Goal: Task Accomplishment & Management: Manage account settings

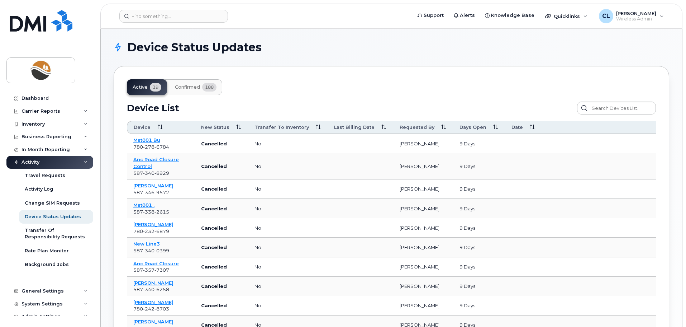
click at [348, 94] on div "Active 19 Confirmed 188 Device List Confirm Request Resend Notifications Cancel…" at bounding box center [392, 297] width 556 height 463
click at [33, 124] on div "Inventory" at bounding box center [33, 124] width 23 height 6
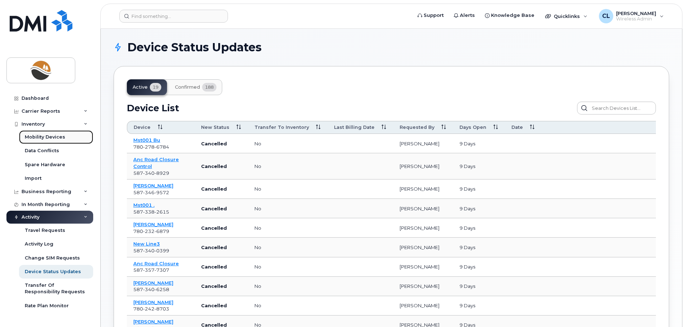
click at [39, 139] on div "Mobility Devices" at bounding box center [45, 137] width 41 height 6
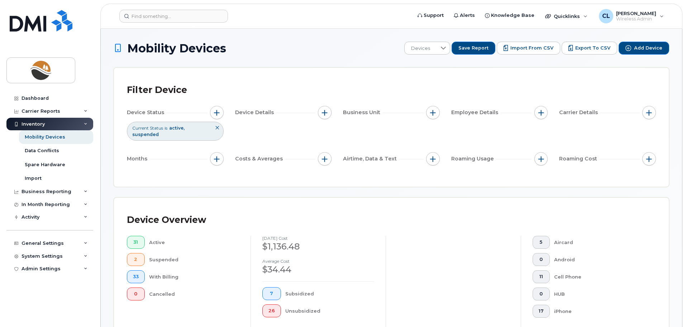
drag, startPoint x: 278, startPoint y: 49, endPoint x: 240, endPoint y: 59, distance: 39.8
click at [278, 49] on h1 "Mobility Devices" at bounding box center [257, 48] width 287 height 13
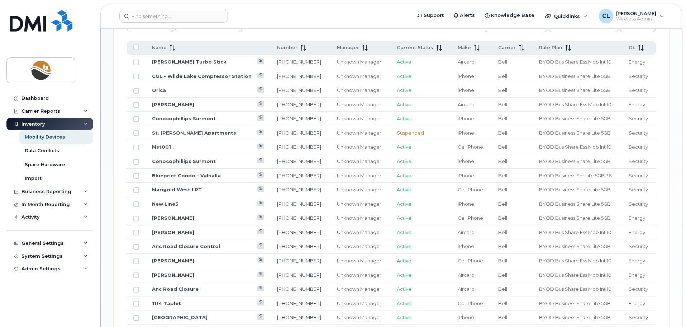
scroll to position [323, 0]
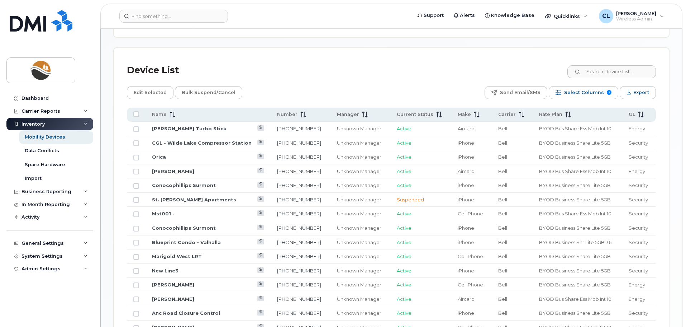
click at [363, 61] on div "Device List" at bounding box center [391, 70] width 529 height 19
click at [138, 126] on input "Row Unselected" at bounding box center [136, 129] width 6 height 6
checkbox input "true"
click at [137, 155] on input "Row Unselected" at bounding box center [136, 158] width 6 height 6
checkbox input "true"
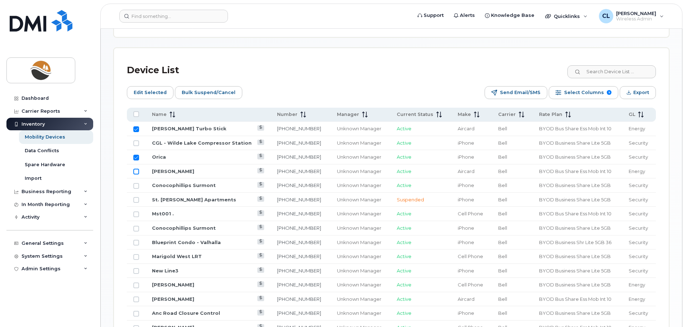
click at [137, 169] on input "Row Unselected" at bounding box center [136, 172] width 6 height 6
checkbox input "true"
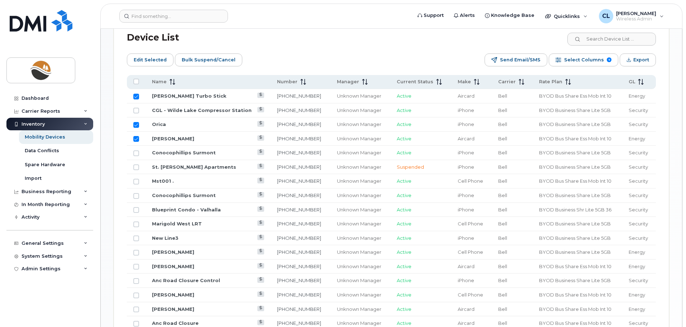
scroll to position [395, 0]
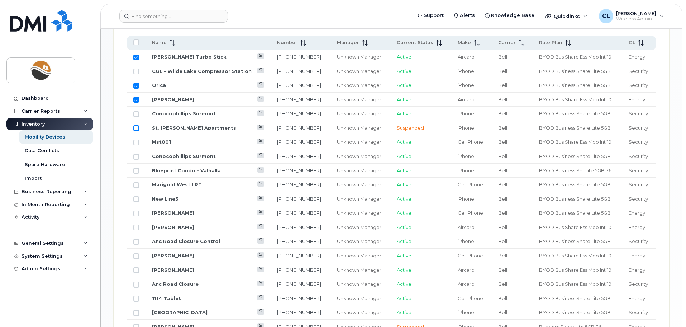
click at [137, 125] on input "Row Unselected" at bounding box center [136, 128] width 6 height 6
checkbox input "true"
click at [136, 139] on input "Row Unselected" at bounding box center [136, 142] width 6 height 6
checkbox input "true"
click at [135, 154] on input "Row Unselected" at bounding box center [136, 157] width 6 height 6
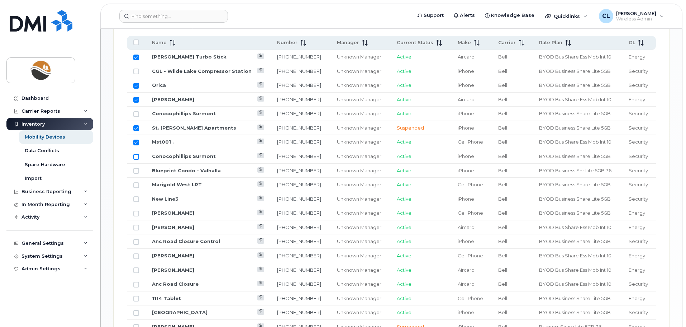
checkbox input "true"
click at [136, 168] on input "Row Unselected" at bounding box center [136, 171] width 6 height 6
checkbox input "true"
click at [136, 182] on input "Row Unselected" at bounding box center [136, 185] width 6 height 6
checkbox input "true"
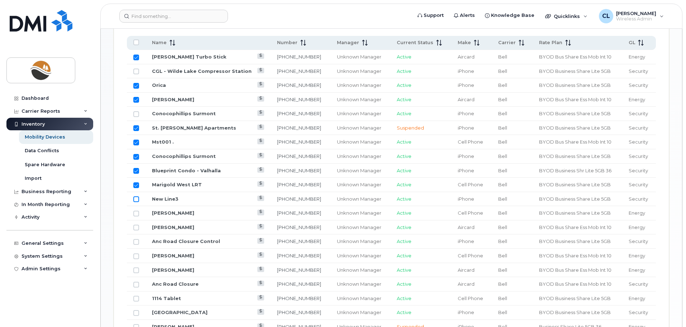
click at [136, 196] on input "Row Unselected" at bounding box center [136, 199] width 6 height 6
checkbox input "true"
click at [135, 210] on input "Row Unselected" at bounding box center [136, 213] width 6 height 6
checkbox input "true"
click at [137, 224] on input "Row Unselected" at bounding box center [136, 227] width 6 height 6
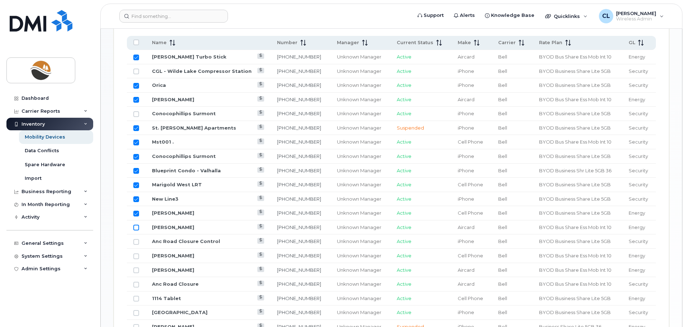
checkbox input "true"
click at [136, 239] on input "Row Unselected" at bounding box center [136, 242] width 6 height 6
checkbox input "true"
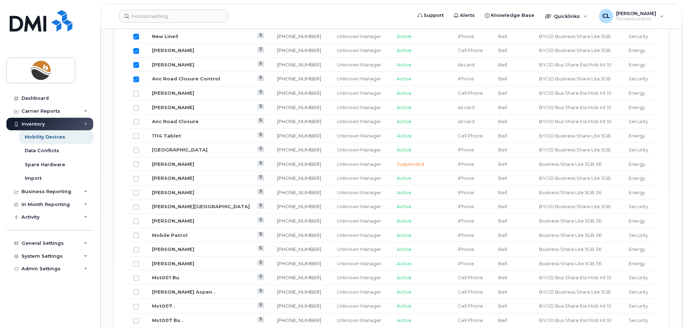
scroll to position [574, 0]
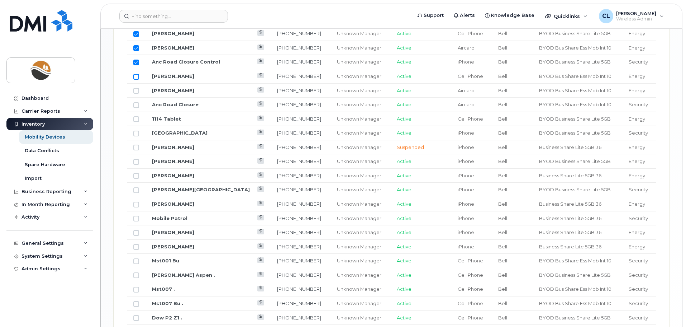
click at [135, 74] on input "Row Unselected" at bounding box center [136, 77] width 6 height 6
checkbox input "true"
click at [136, 88] on input "Row Unselected" at bounding box center [136, 91] width 6 height 6
checkbox input "true"
click at [135, 102] on input "Row Unselected" at bounding box center [136, 105] width 6 height 6
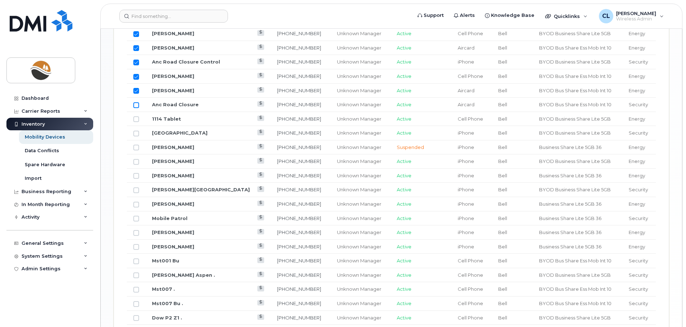
checkbox input "true"
click at [137, 116] on input "Row Unselected" at bounding box center [136, 119] width 6 height 6
checkbox input "true"
click at [136, 131] on input "Row Unselected" at bounding box center [136, 134] width 6 height 6
checkbox input "true"
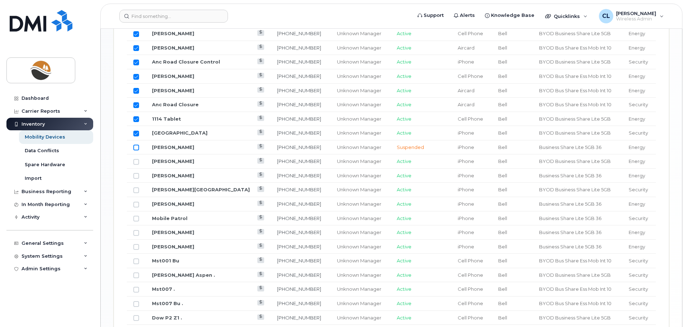
click at [137, 145] on input "Row Unselected" at bounding box center [136, 148] width 6 height 6
checkbox input "true"
click at [137, 159] on input "Row Unselected" at bounding box center [136, 162] width 6 height 6
checkbox input "true"
click at [138, 173] on input "Row Unselected" at bounding box center [136, 176] width 6 height 6
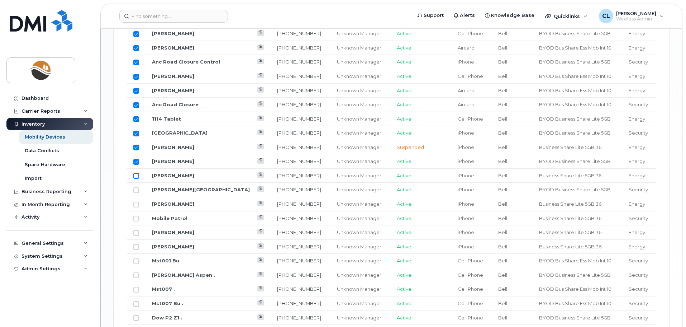
checkbox input "true"
click at [137, 187] on input "Row Unselected" at bounding box center [136, 190] width 6 height 6
checkbox input "true"
click at [137, 202] on input "Row Unselected" at bounding box center [136, 205] width 6 height 6
checkbox input "true"
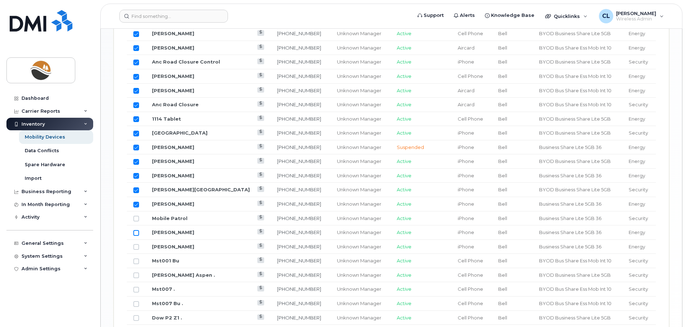
click at [136, 230] on input "Row Unselected" at bounding box center [136, 233] width 6 height 6
checkbox input "true"
click at [138, 244] on input "Row Unselected" at bounding box center [136, 247] width 6 height 6
checkbox input "true"
click at [135, 258] on input "Row Unselected" at bounding box center [136, 261] width 6 height 6
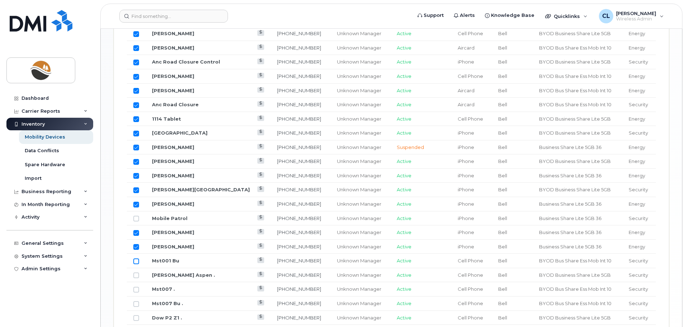
checkbox input "true"
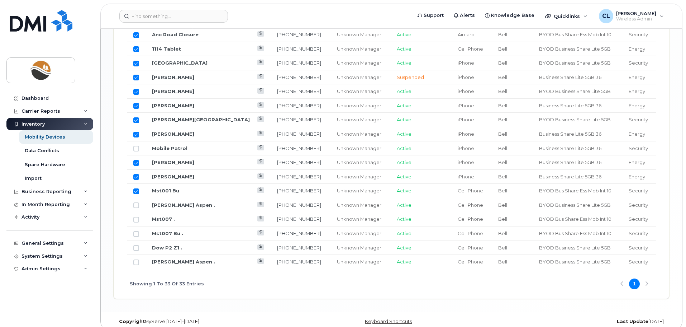
scroll to position [646, 0]
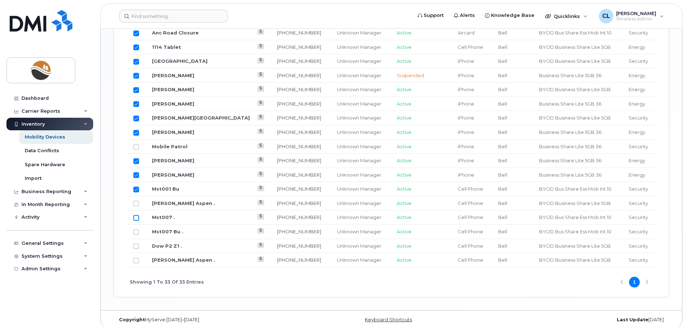
click at [136, 215] on input "Row Unselected" at bounding box center [136, 218] width 6 height 6
checkbox input "true"
click at [135, 229] on input "Row Unselected" at bounding box center [136, 232] width 6 height 6
checkbox input "true"
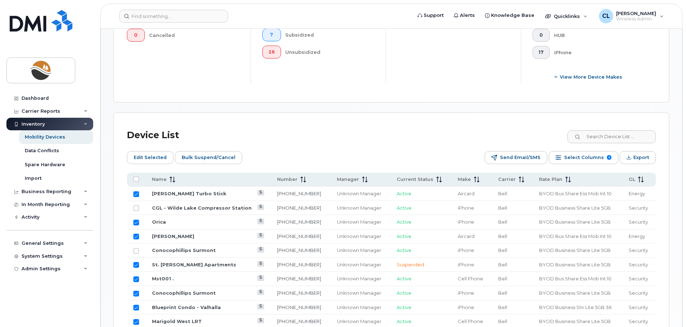
scroll to position [288, 0]
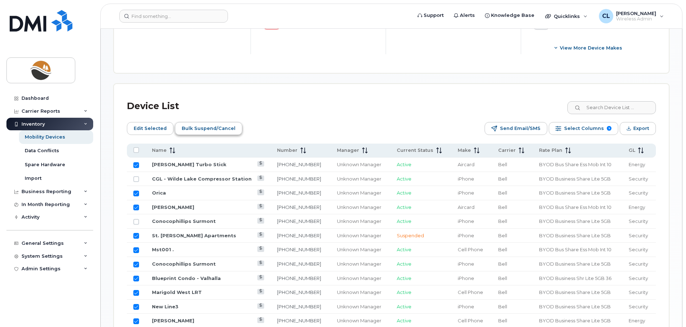
click at [216, 124] on span "Bulk Suspend/Cancel" at bounding box center [209, 128] width 54 height 11
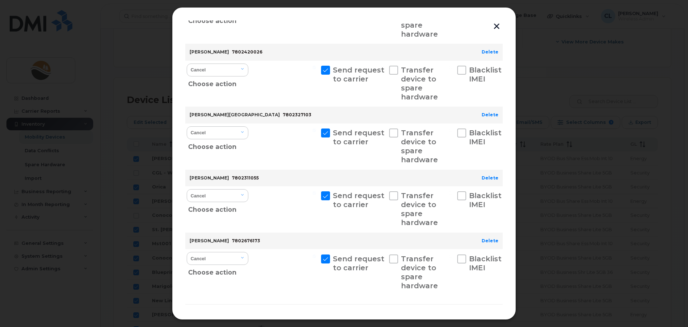
scroll to position [1526, 0]
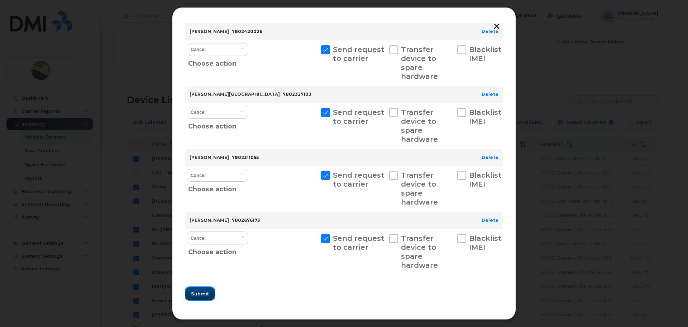
click at [202, 292] on span "Submit" at bounding box center [200, 293] width 18 height 7
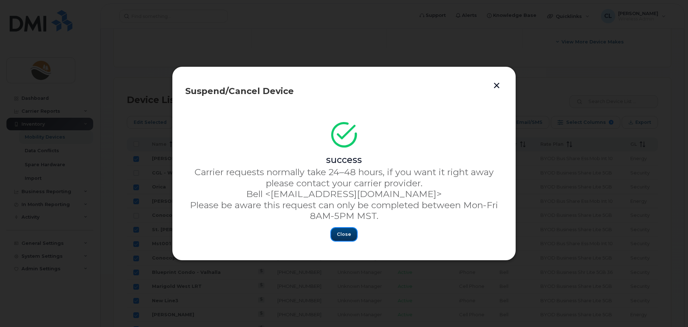
click at [346, 234] on span "Close" at bounding box center [344, 234] width 14 height 7
